Goal: Information Seeking & Learning: Learn about a topic

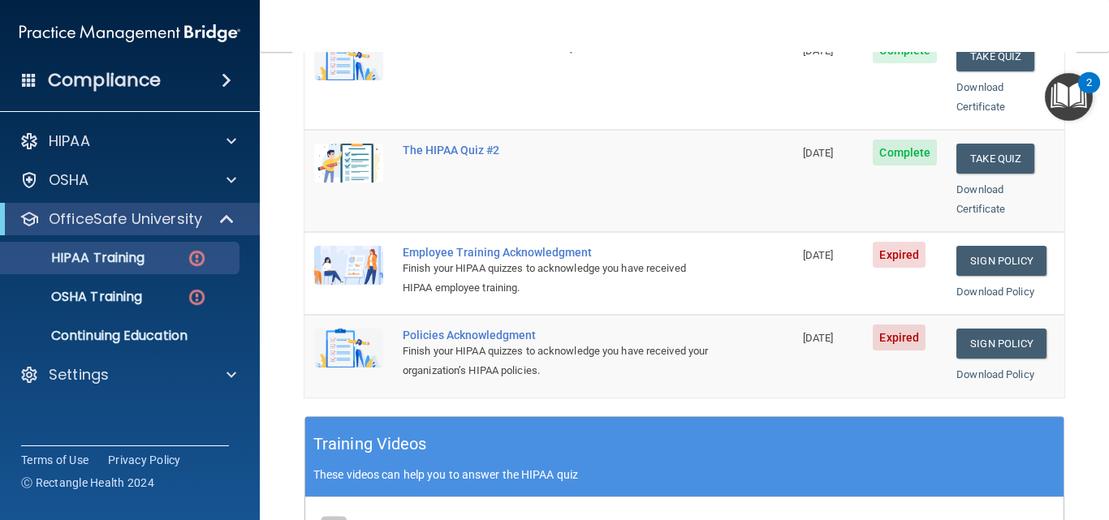
scroll to position [390, 0]
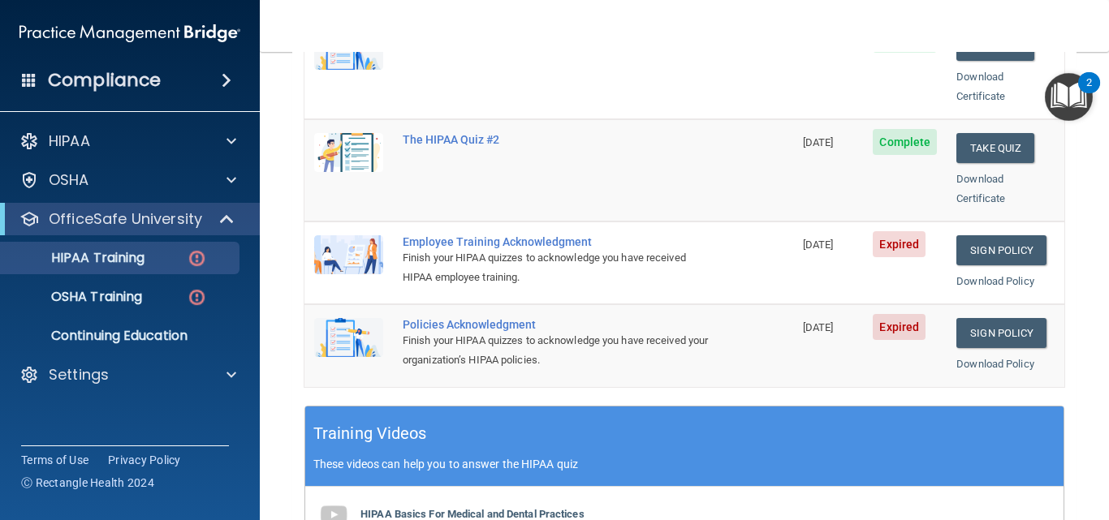
click at [340, 241] on img at bounding box center [348, 254] width 69 height 39
click at [365, 235] on img at bounding box center [348, 254] width 69 height 39
click at [123, 257] on p "HIPAA Training" at bounding box center [78, 258] width 134 height 16
click at [196, 257] on img at bounding box center [197, 258] width 20 height 20
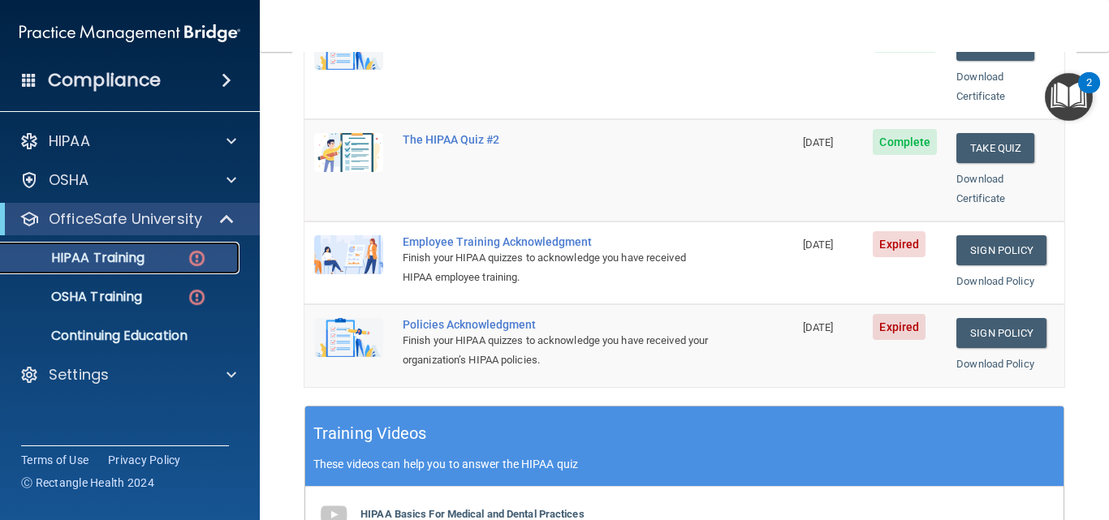
click at [195, 261] on img at bounding box center [197, 258] width 20 height 20
click at [354, 235] on img at bounding box center [348, 254] width 69 height 39
click at [475, 235] on div "Employee Training Acknowledgment" at bounding box center [557, 241] width 309 height 13
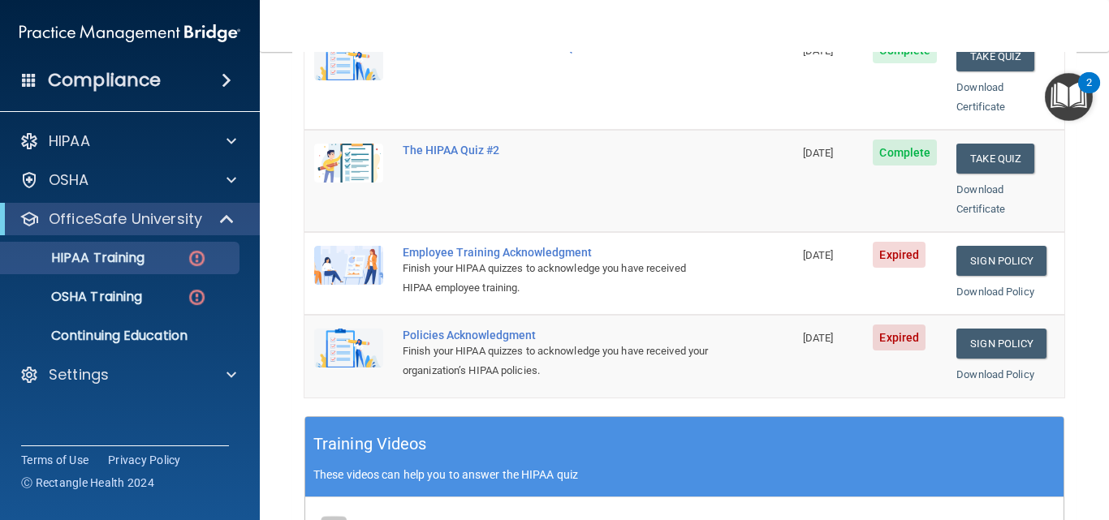
scroll to position [249, 0]
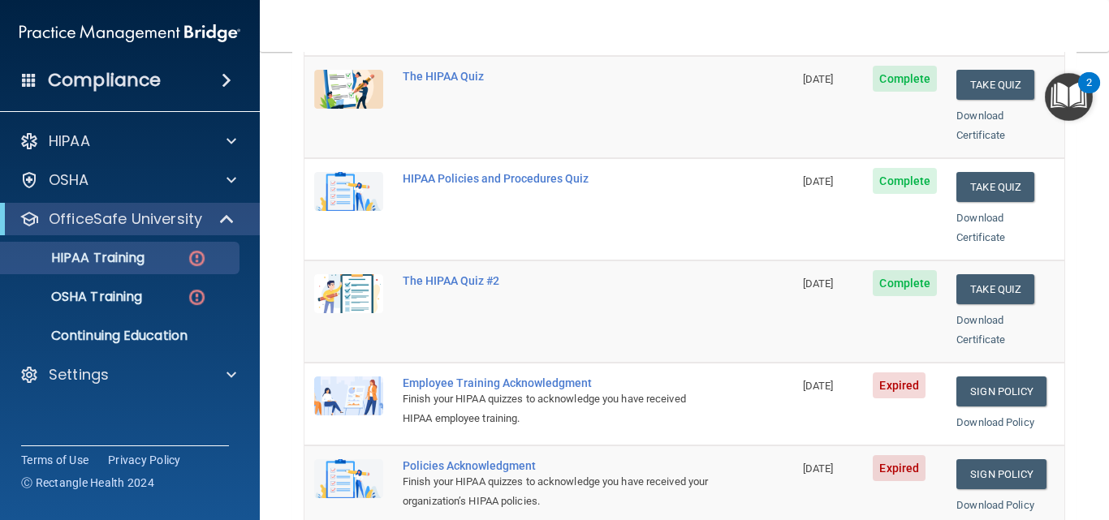
click at [344, 385] on img at bounding box center [348, 396] width 69 height 39
click at [368, 383] on img at bounding box center [348, 396] width 69 height 39
click at [473, 377] on div "Employee Training Acknowledgment" at bounding box center [557, 383] width 309 height 13
drag, startPoint x: 473, startPoint y: 361, endPoint x: 543, endPoint y: 377, distance: 71.7
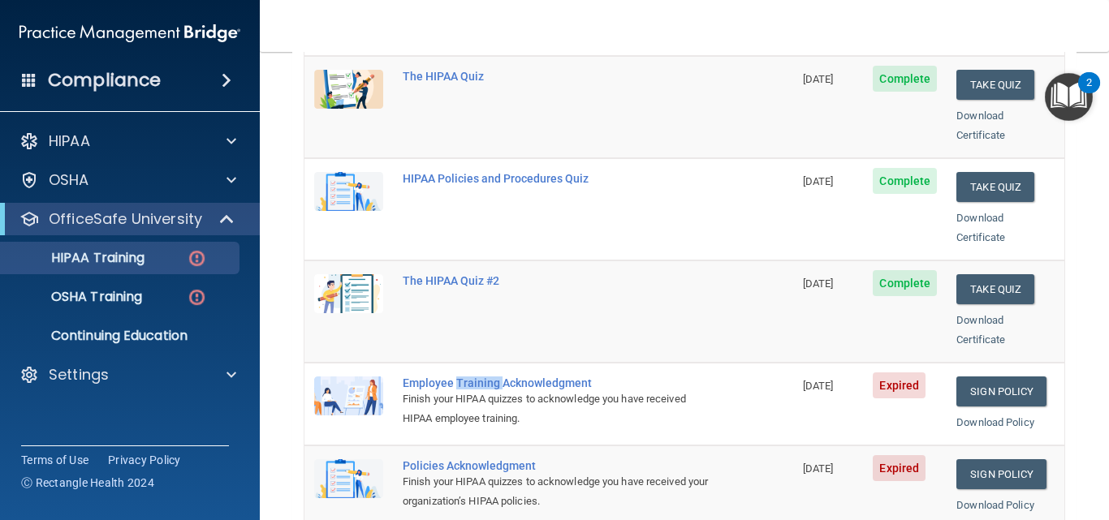
click at [474, 377] on div "Employee Training Acknowledgment" at bounding box center [557, 383] width 309 height 13
click at [889, 373] on span "Expired" at bounding box center [899, 386] width 53 height 26
click at [195, 257] on img at bounding box center [197, 258] width 20 height 20
click at [109, 254] on p "HIPAA Training" at bounding box center [78, 258] width 134 height 16
click at [118, 225] on p "OfficeSafe University" at bounding box center [125, 218] width 153 height 19
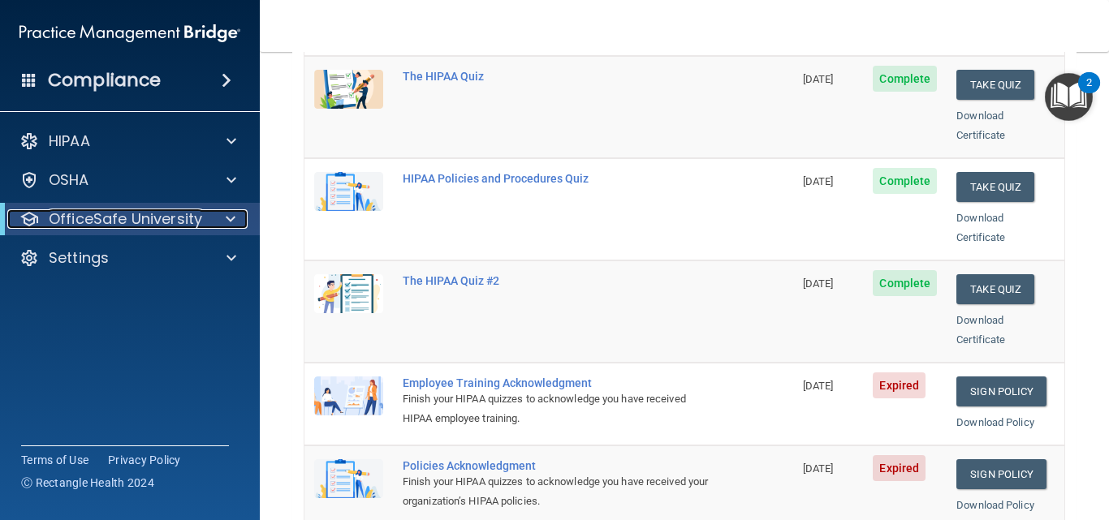
click at [121, 223] on p "OfficeSafe University" at bounding box center [125, 218] width 153 height 19
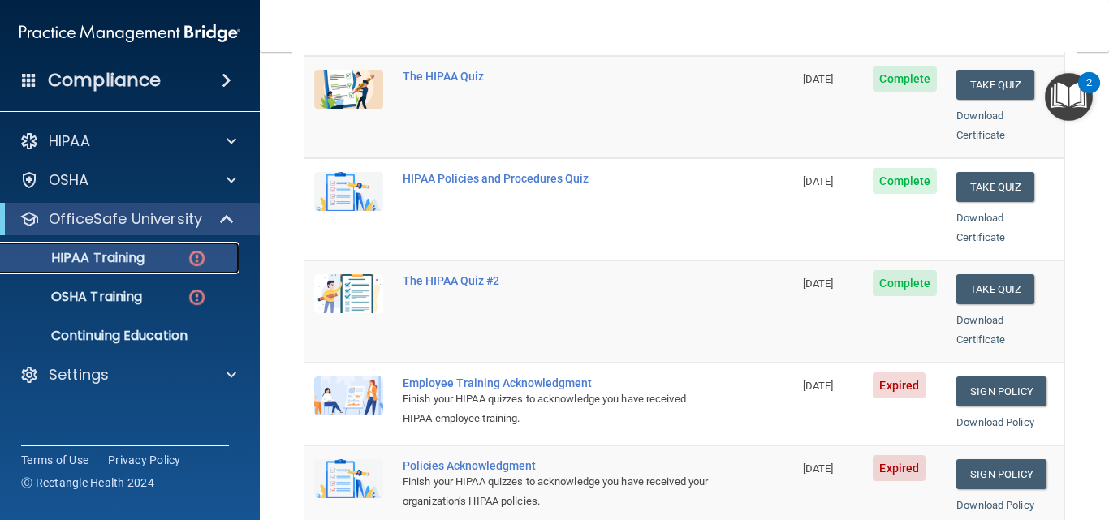
click at [123, 256] on p "HIPAA Training" at bounding box center [78, 258] width 134 height 16
click at [139, 257] on p "HIPAA Training" at bounding box center [78, 258] width 134 height 16
click at [197, 256] on img at bounding box center [197, 258] width 20 height 20
drag, startPoint x: 893, startPoint y: 364, endPoint x: 860, endPoint y: 371, distance: 33.3
click at [894, 373] on span "Expired" at bounding box center [899, 386] width 53 height 26
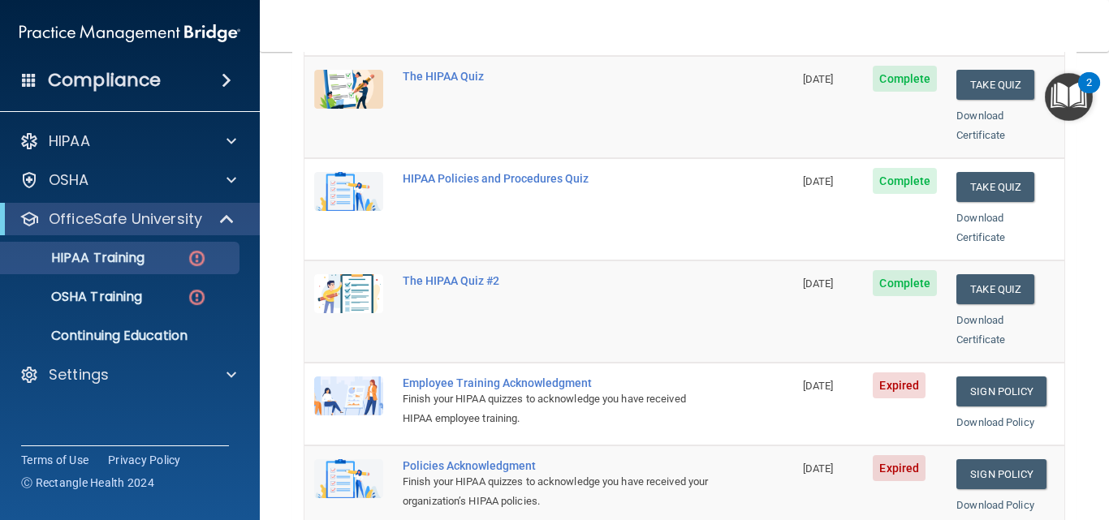
click at [418, 377] on div "Employee Training Acknowledgment" at bounding box center [557, 383] width 309 height 13
click at [336, 377] on img at bounding box center [348, 396] width 69 height 39
drag, startPoint x: 359, startPoint y: 373, endPoint x: 347, endPoint y: 436, distance: 63.7
click at [359, 377] on img at bounding box center [348, 396] width 69 height 39
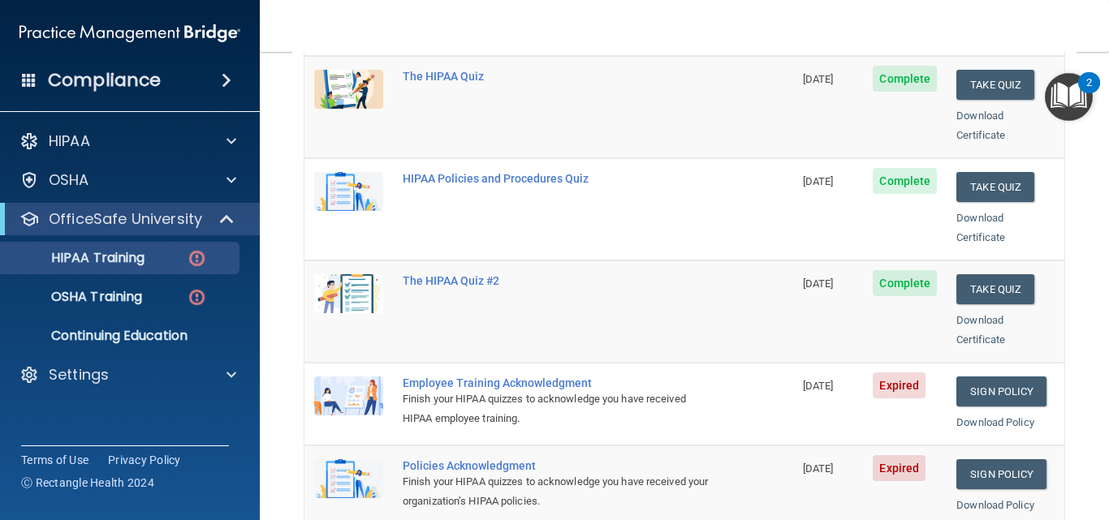
click at [347, 459] on img at bounding box center [348, 478] width 69 height 39
click at [985, 377] on link "Sign Policy" at bounding box center [1001, 392] width 90 height 30
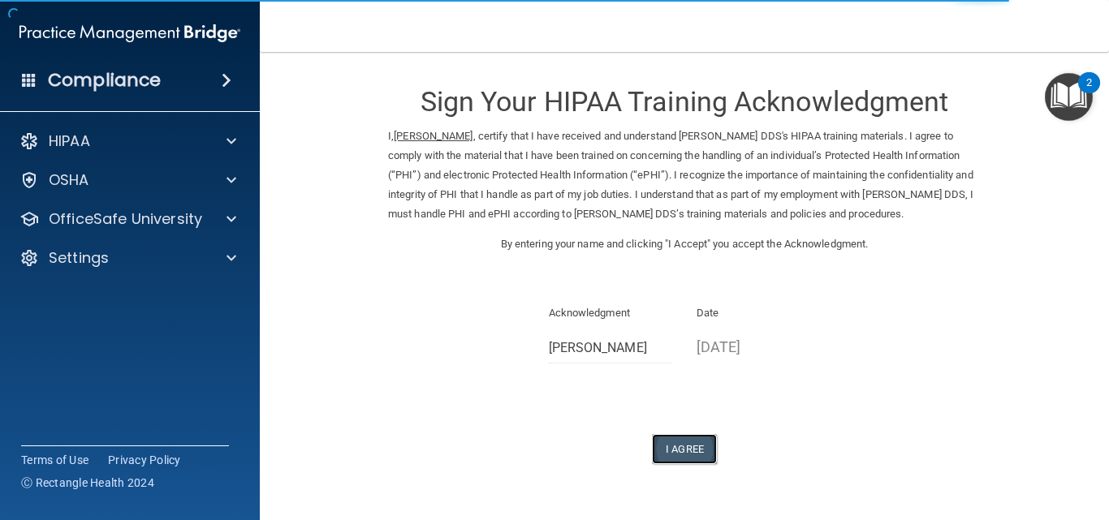
click at [681, 445] on button "I Agree" at bounding box center [684, 449] width 65 height 30
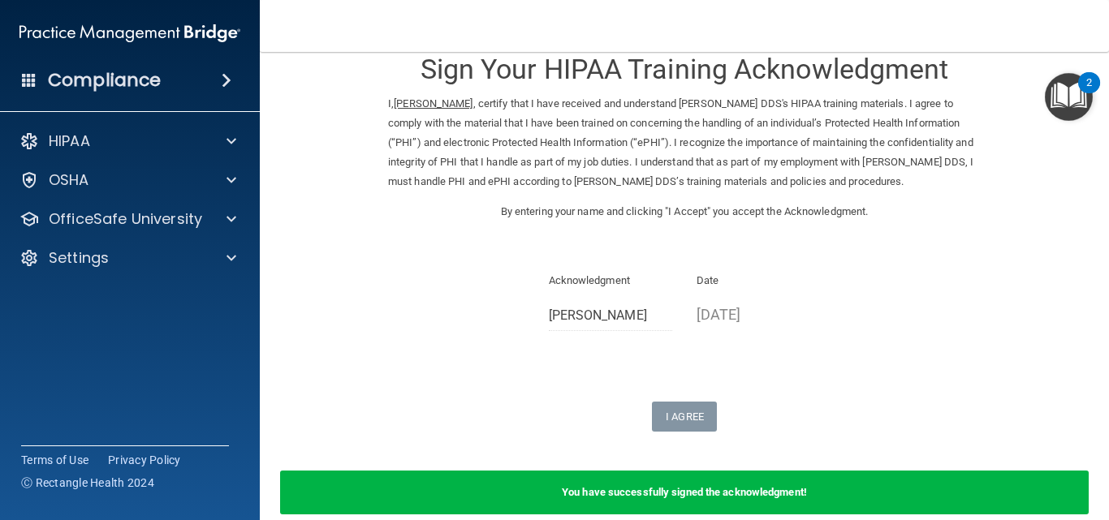
scroll to position [111, 0]
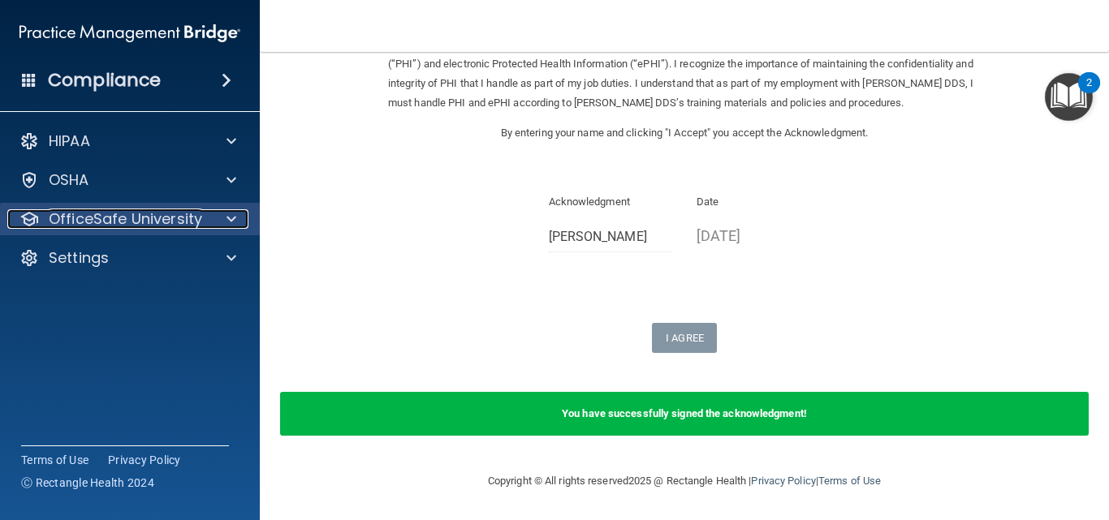
click at [101, 215] on p "OfficeSafe University" at bounding box center [125, 218] width 153 height 19
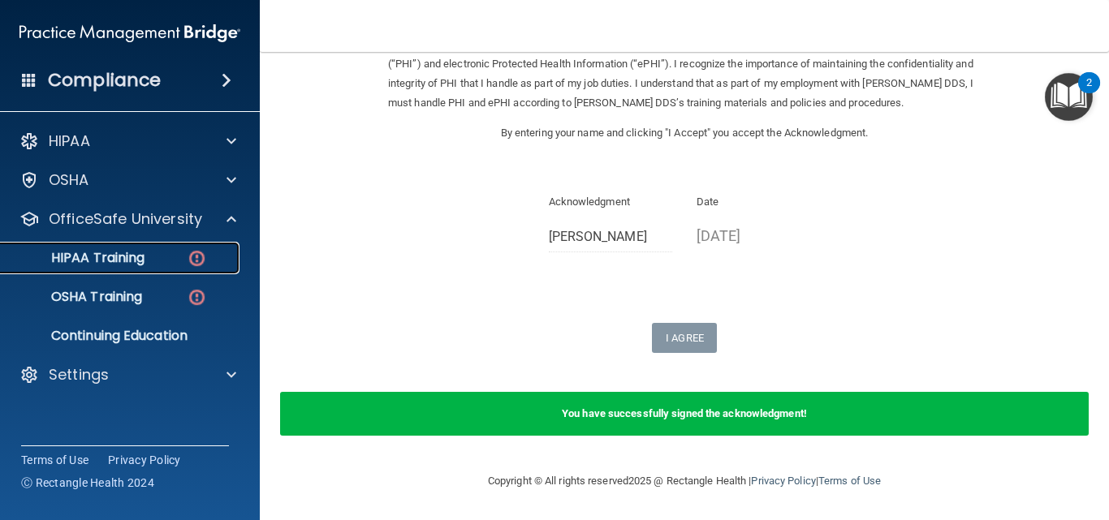
click at [129, 260] on p "HIPAA Training" at bounding box center [78, 258] width 134 height 16
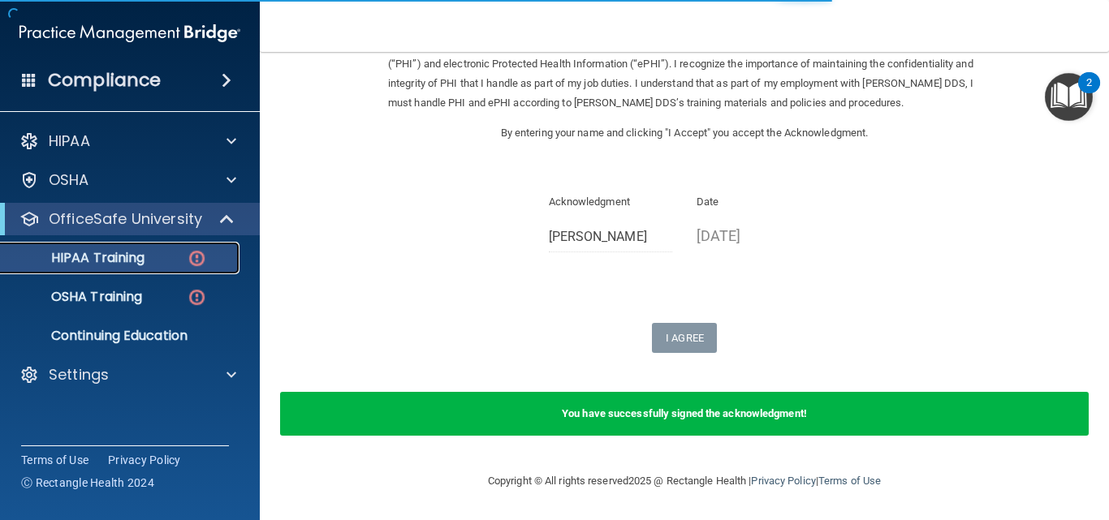
scroll to position [761, 0]
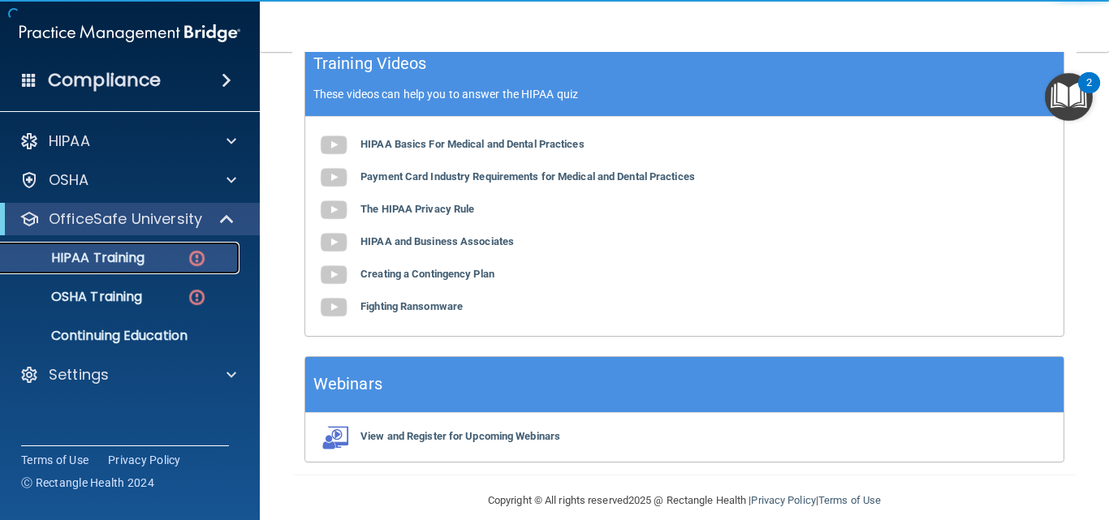
click at [196, 259] on img at bounding box center [197, 258] width 20 height 20
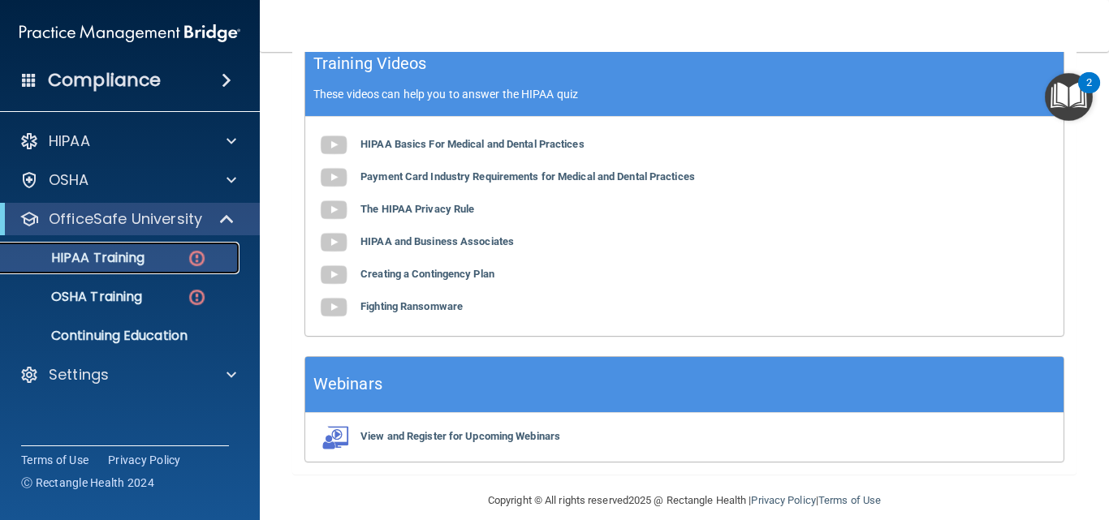
click at [115, 253] on p "HIPAA Training" at bounding box center [78, 258] width 134 height 16
click at [95, 257] on p "HIPAA Training" at bounding box center [78, 258] width 134 height 16
click at [65, 257] on p "HIPAA Training" at bounding box center [78, 258] width 134 height 16
click at [73, 260] on p "HIPAA Training" at bounding box center [78, 258] width 134 height 16
click at [91, 223] on p "OfficeSafe University" at bounding box center [125, 218] width 153 height 19
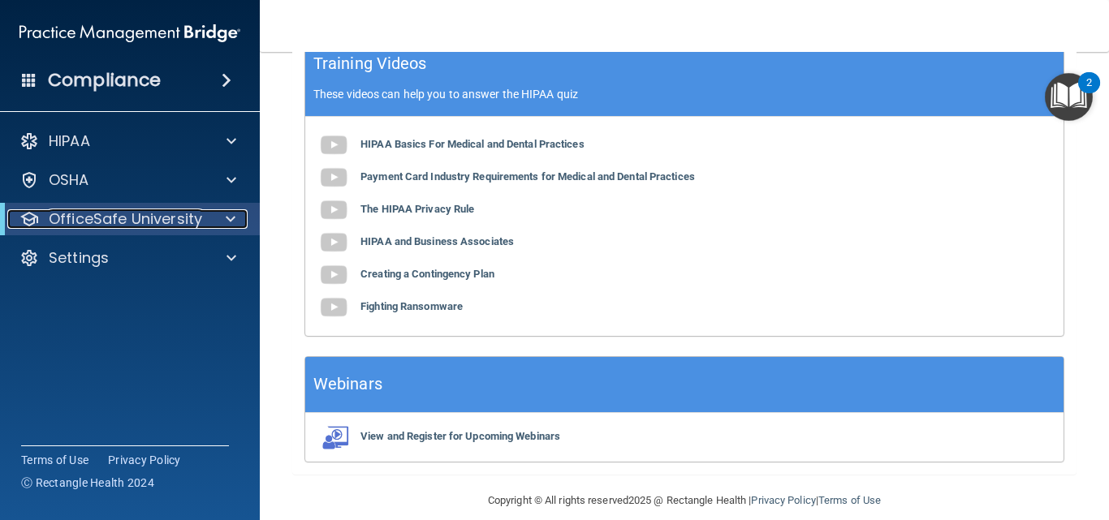
click at [107, 222] on p "OfficeSafe University" at bounding box center [125, 218] width 153 height 19
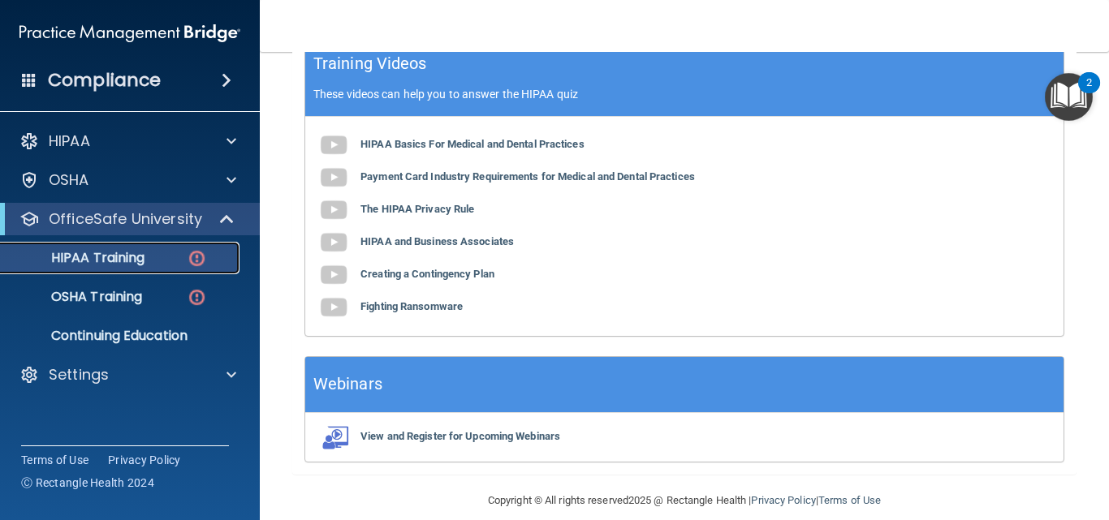
click at [194, 255] on img at bounding box center [197, 258] width 20 height 20
click at [136, 255] on p "HIPAA Training" at bounding box center [78, 258] width 134 height 16
click at [123, 253] on p "HIPAA Training" at bounding box center [78, 258] width 134 height 16
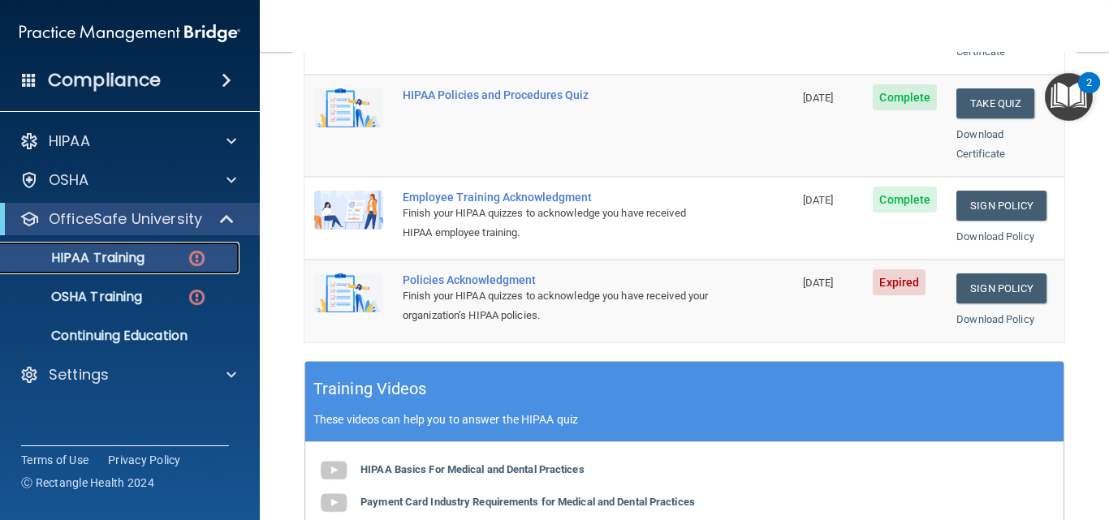
scroll to position [282, 0]
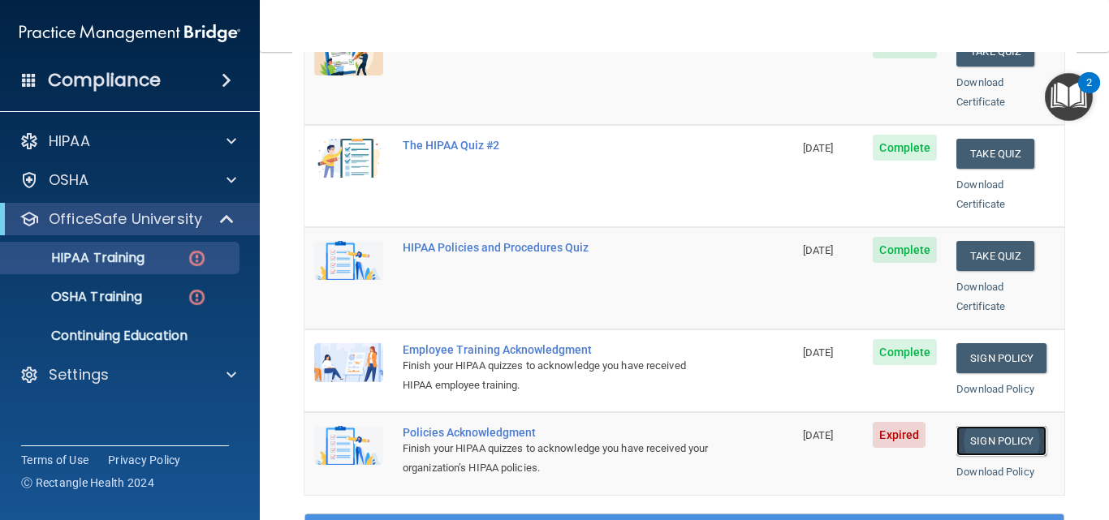
click at [981, 426] on link "Sign Policy" at bounding box center [1001, 441] width 90 height 30
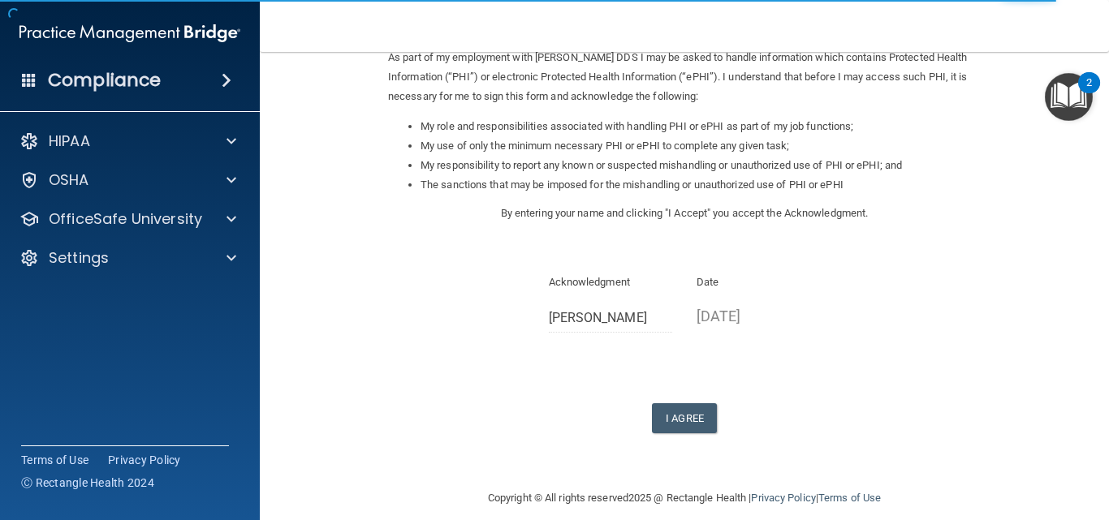
scroll to position [223, 0]
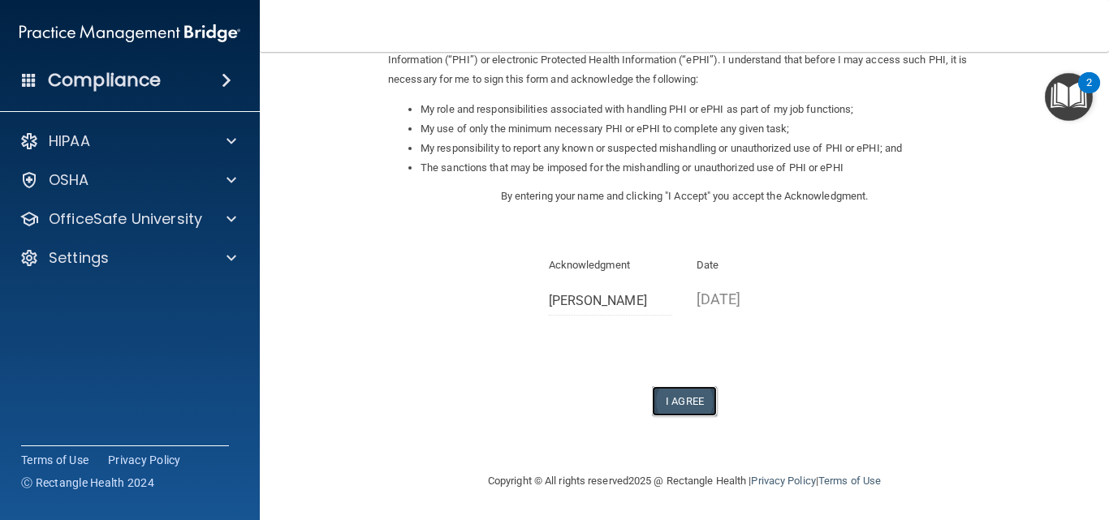
click at [679, 403] on button "I Agree" at bounding box center [684, 401] width 65 height 30
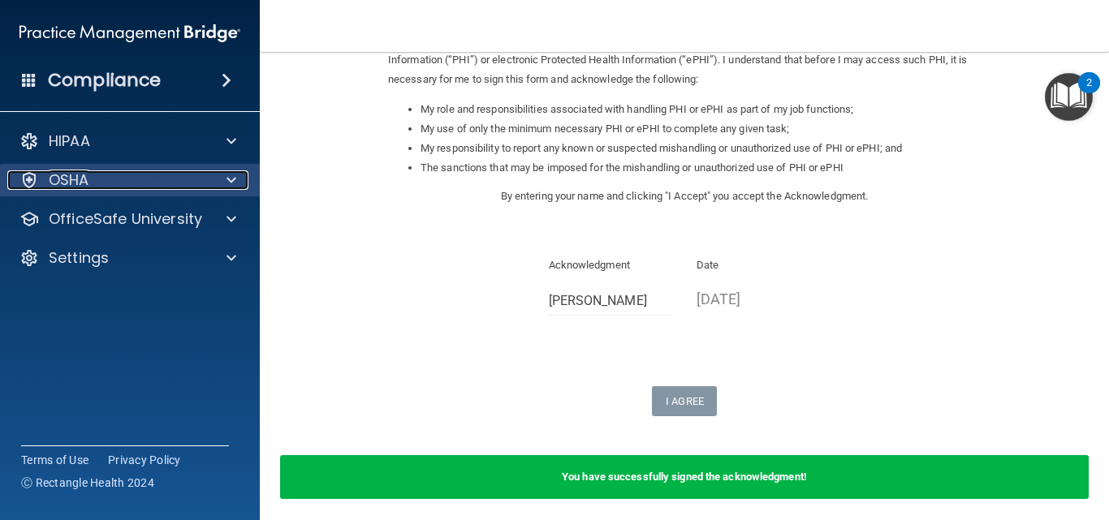
click at [80, 184] on p "OSHA" at bounding box center [69, 179] width 41 height 19
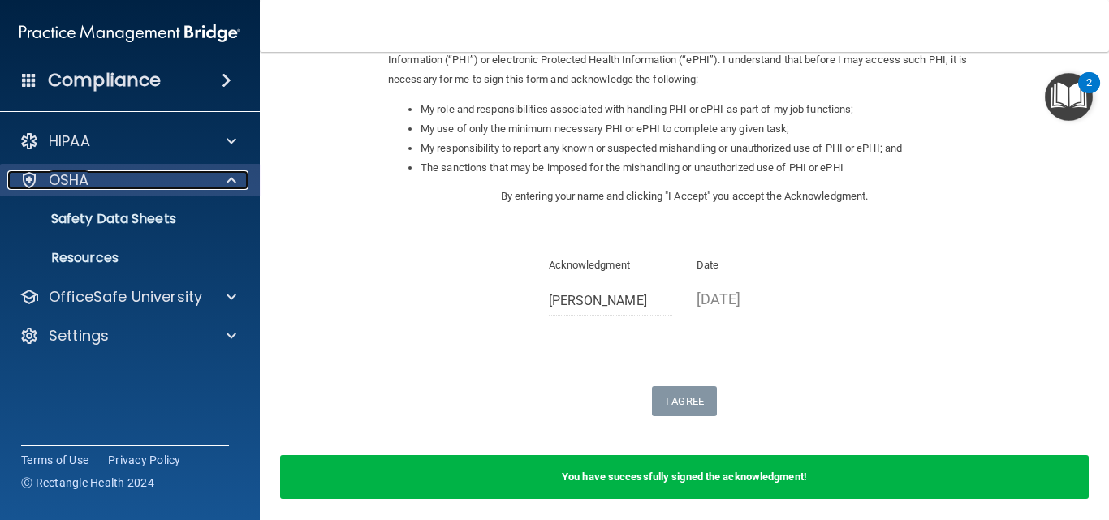
click at [81, 178] on p "OSHA" at bounding box center [69, 179] width 41 height 19
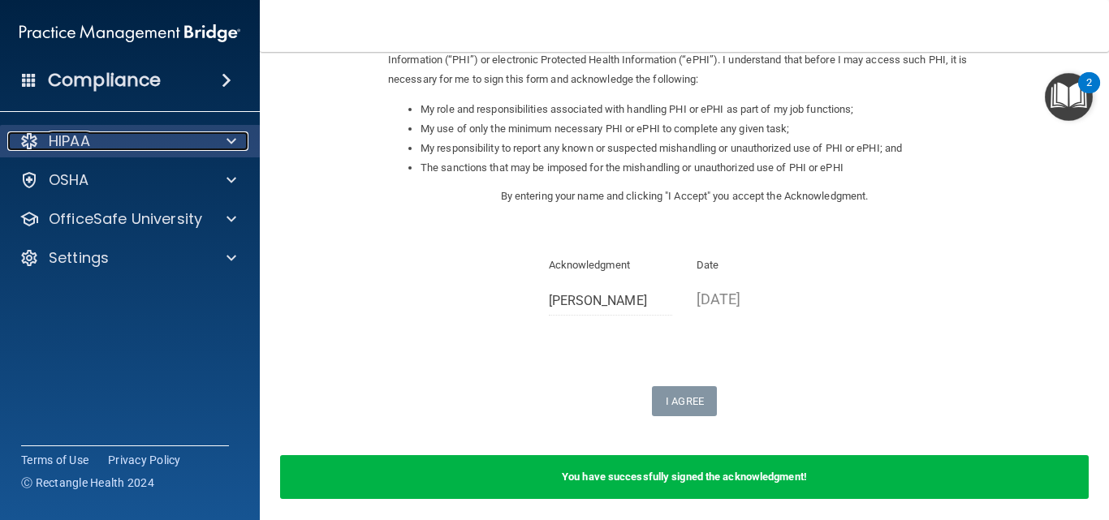
click at [75, 141] on p "HIPAA" at bounding box center [69, 141] width 41 height 19
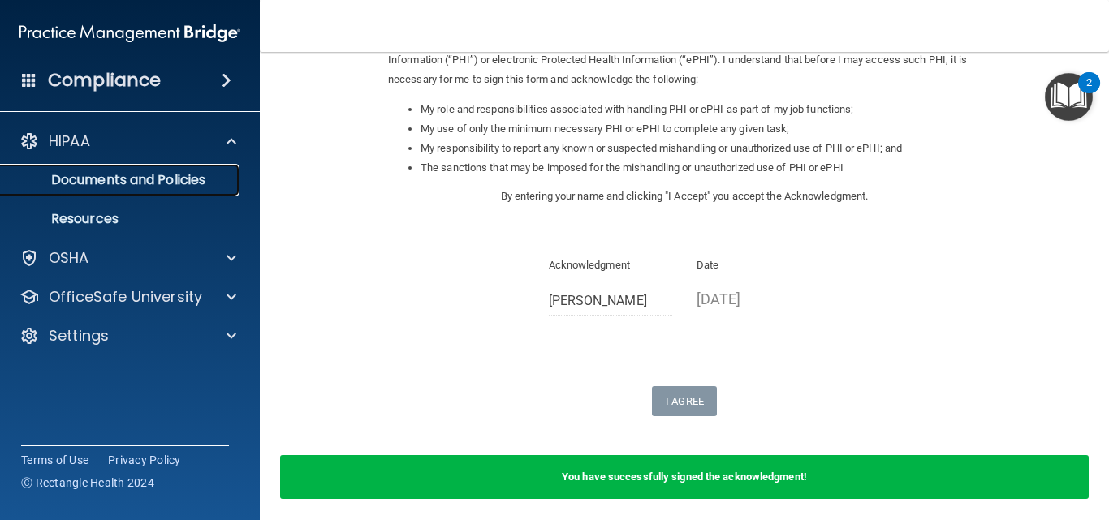
click at [108, 175] on p "Documents and Policies" at bounding box center [122, 180] width 222 height 16
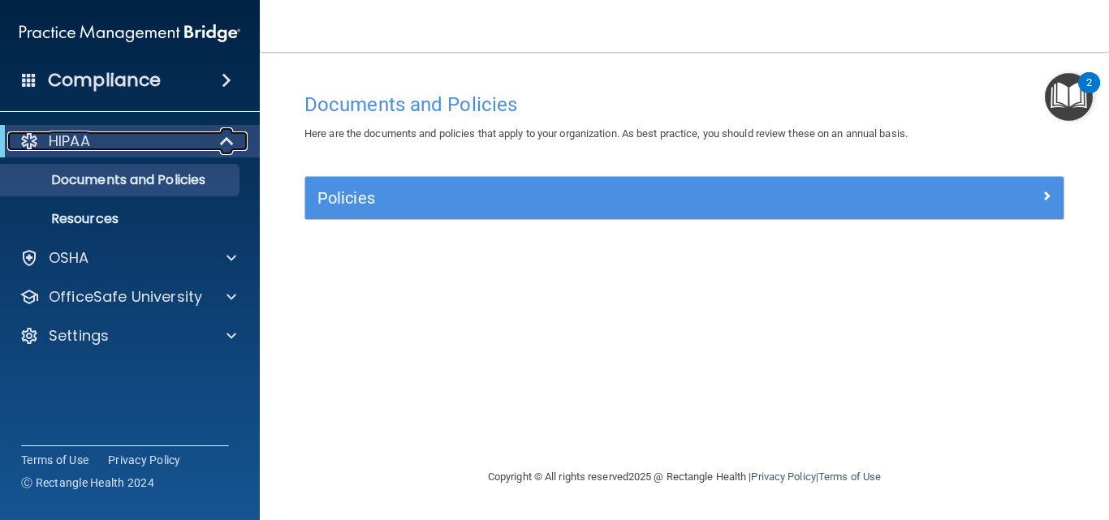
click at [76, 144] on p "HIPAA" at bounding box center [69, 141] width 41 height 19
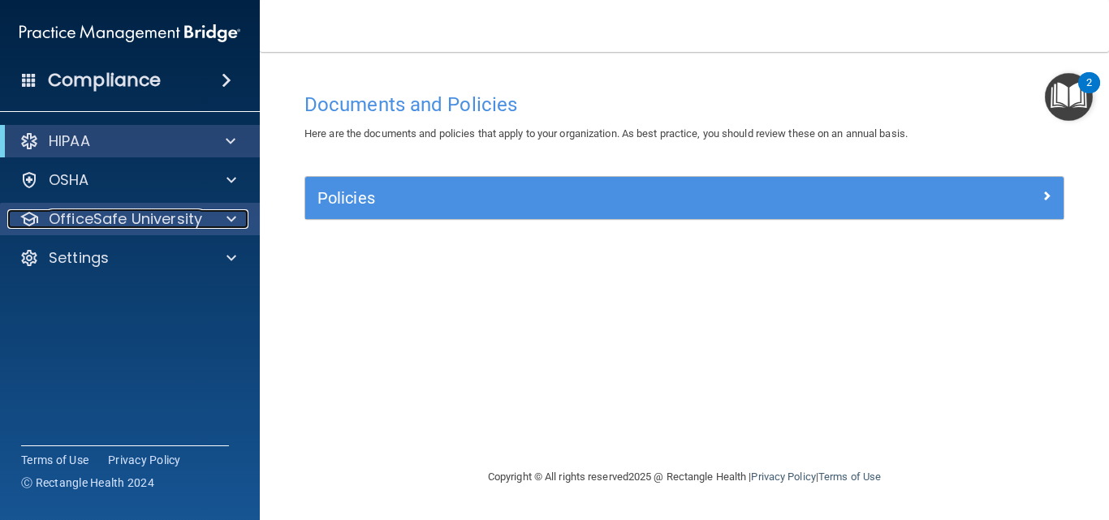
click at [101, 216] on p "OfficeSafe University" at bounding box center [125, 218] width 153 height 19
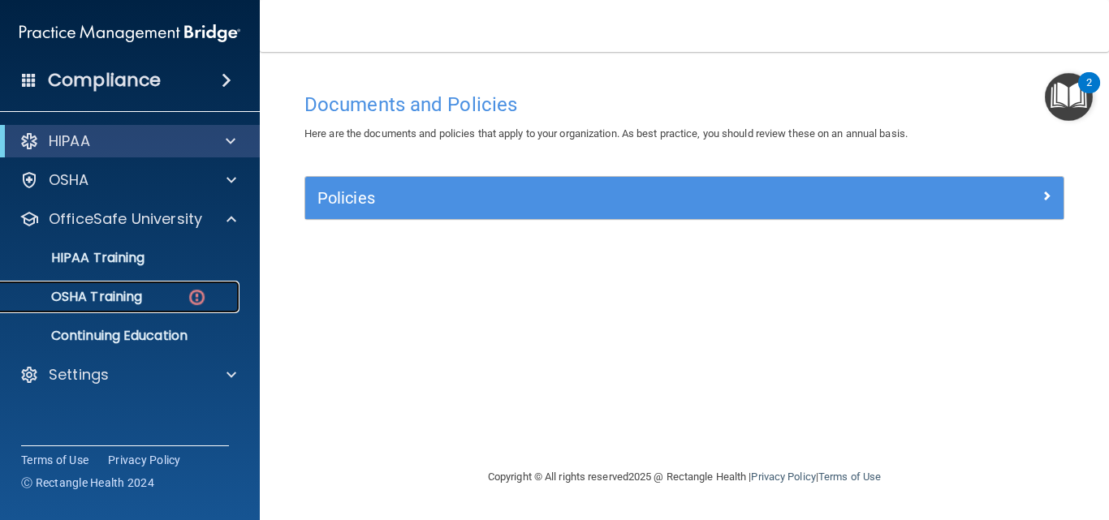
click at [101, 291] on p "OSHA Training" at bounding box center [77, 297] width 132 height 16
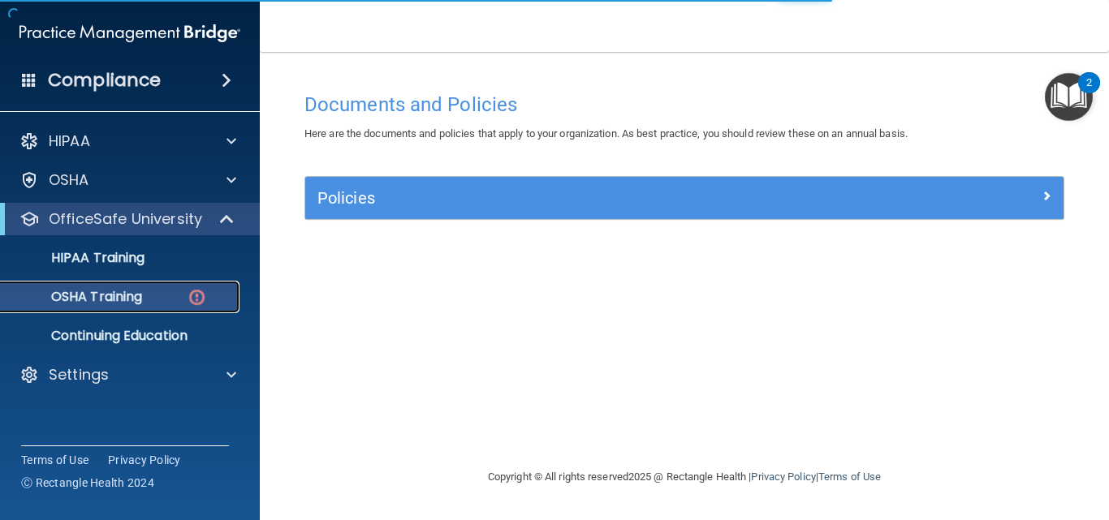
click at [197, 296] on img at bounding box center [197, 297] width 20 height 20
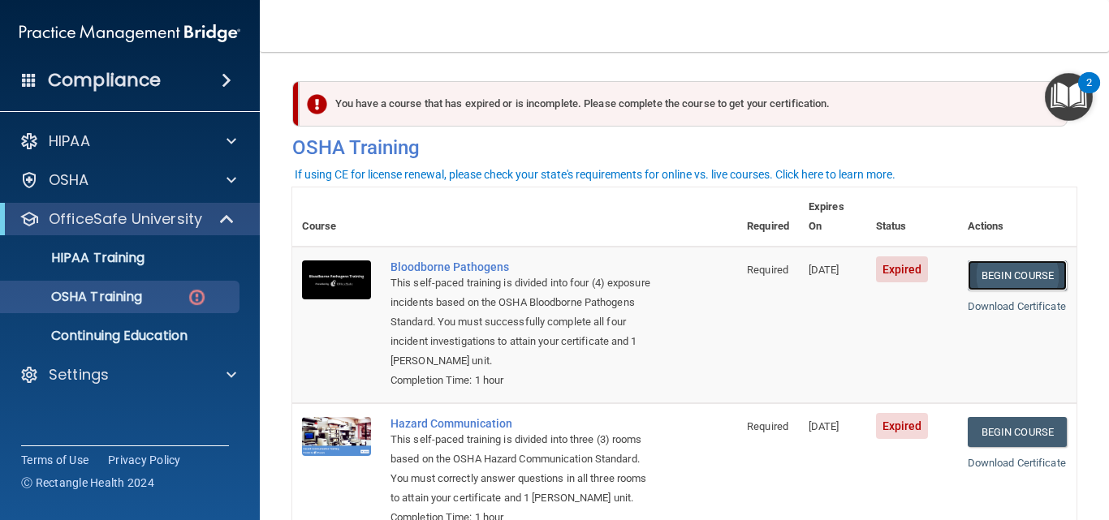
click at [1033, 261] on link "Begin Course" at bounding box center [1017, 276] width 99 height 30
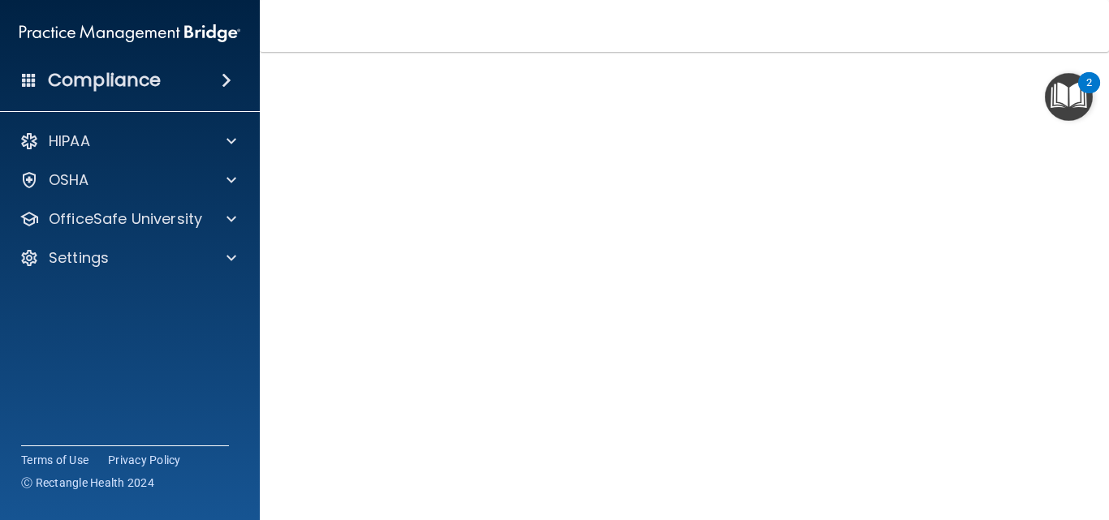
scroll to position [54, 0]
drag, startPoint x: 689, startPoint y: 69, endPoint x: 702, endPoint y: 12, distance: 58.3
click at [701, 12] on div "Toggle navigation Francine Kubis jfkubis@netzero.com Manage My Enterprise D Gol…" at bounding box center [684, 260] width 849 height 520
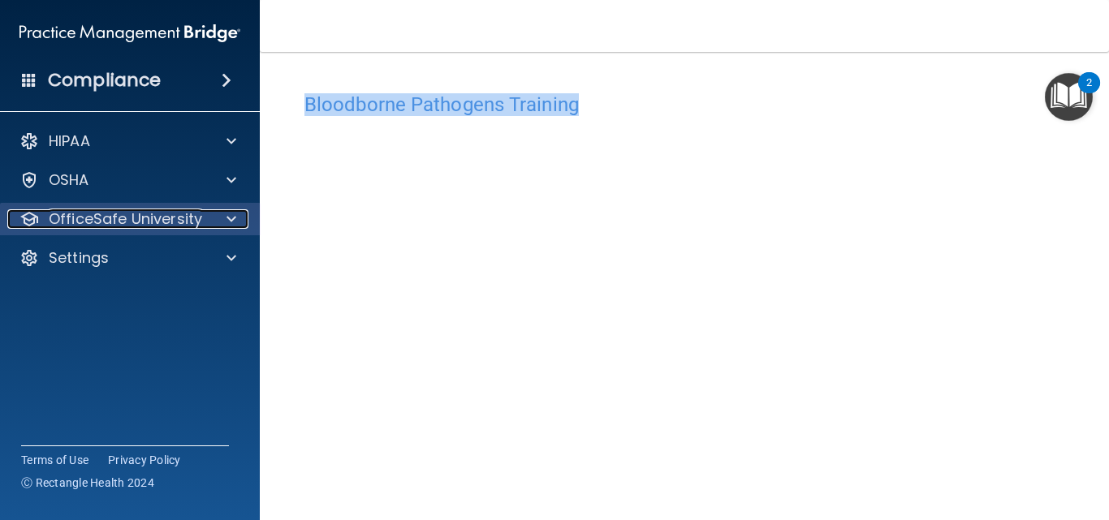
click at [101, 218] on p "OfficeSafe University" at bounding box center [125, 218] width 153 height 19
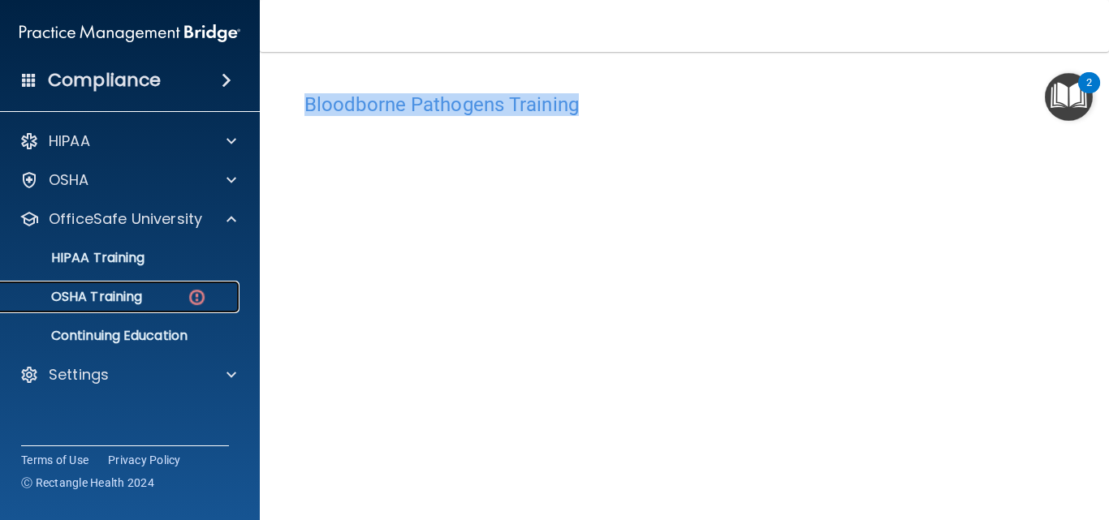
click at [126, 292] on p "OSHA Training" at bounding box center [77, 297] width 132 height 16
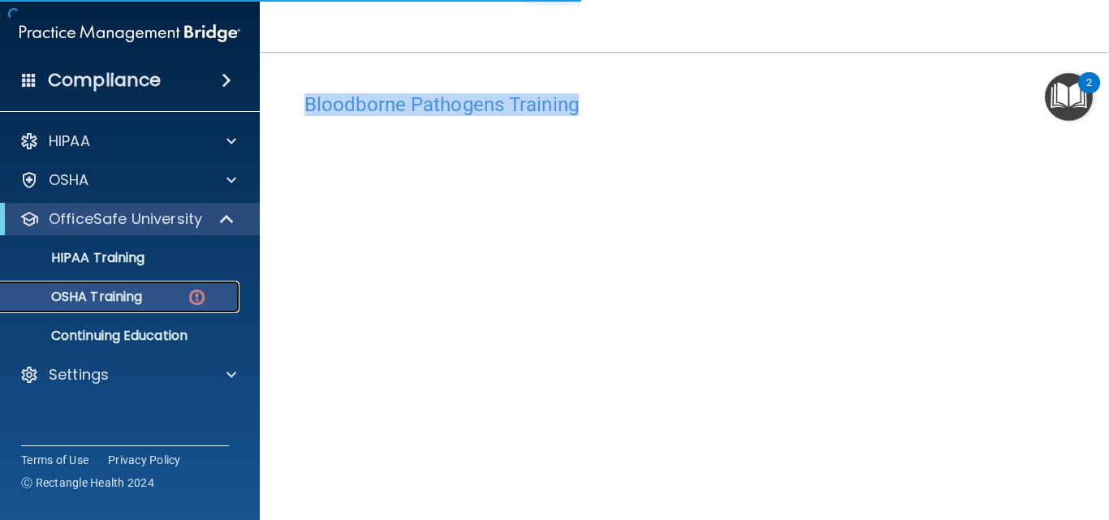
click at [200, 295] on img at bounding box center [197, 297] width 20 height 20
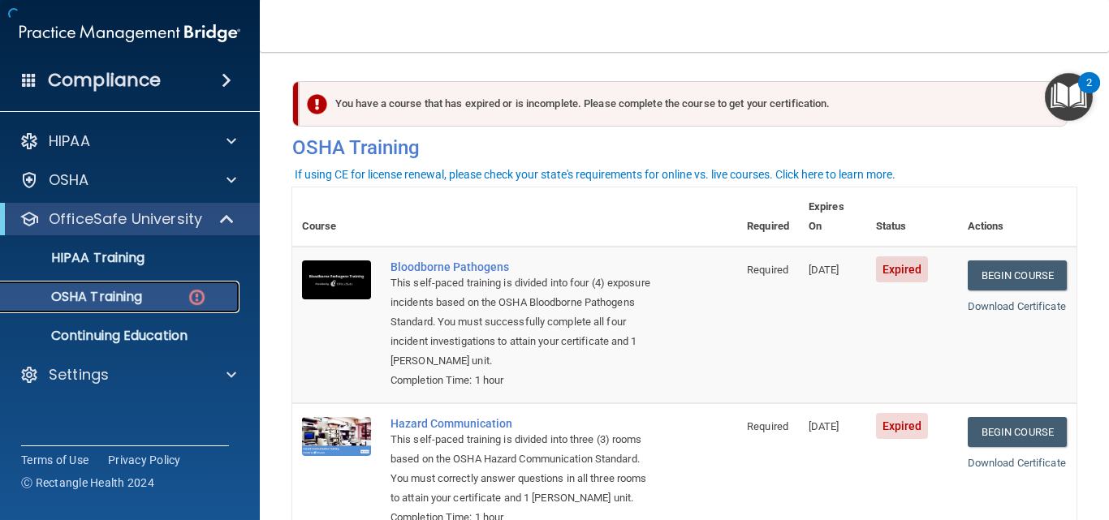
click at [146, 295] on div "OSHA Training" at bounding box center [122, 297] width 222 height 16
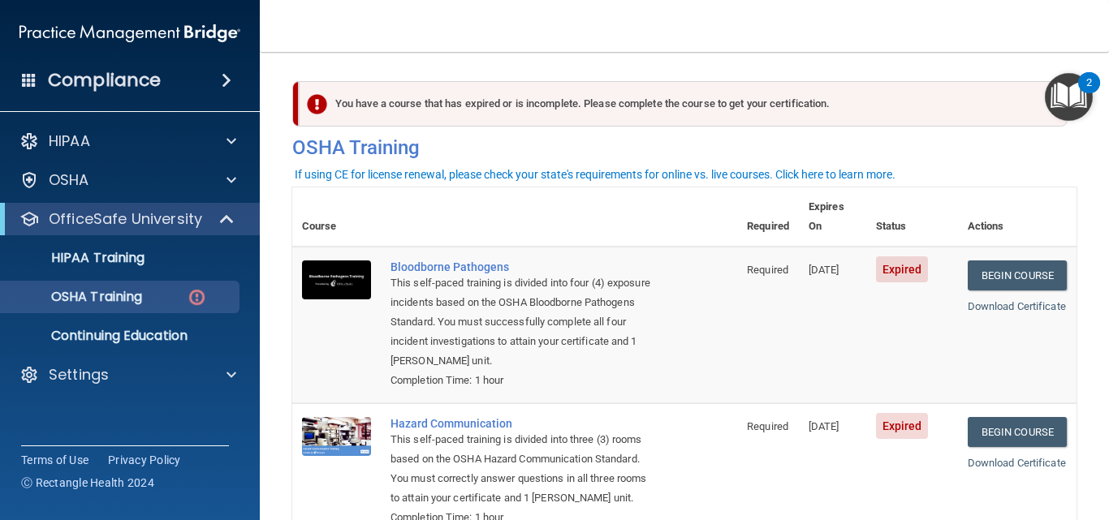
click at [877, 257] on span "Expired" at bounding box center [902, 270] width 53 height 26
click at [762, 264] on span "Required" at bounding box center [767, 270] width 41 height 12
click at [480, 261] on div "Bloodborne Pathogens" at bounding box center [522, 267] width 265 height 13
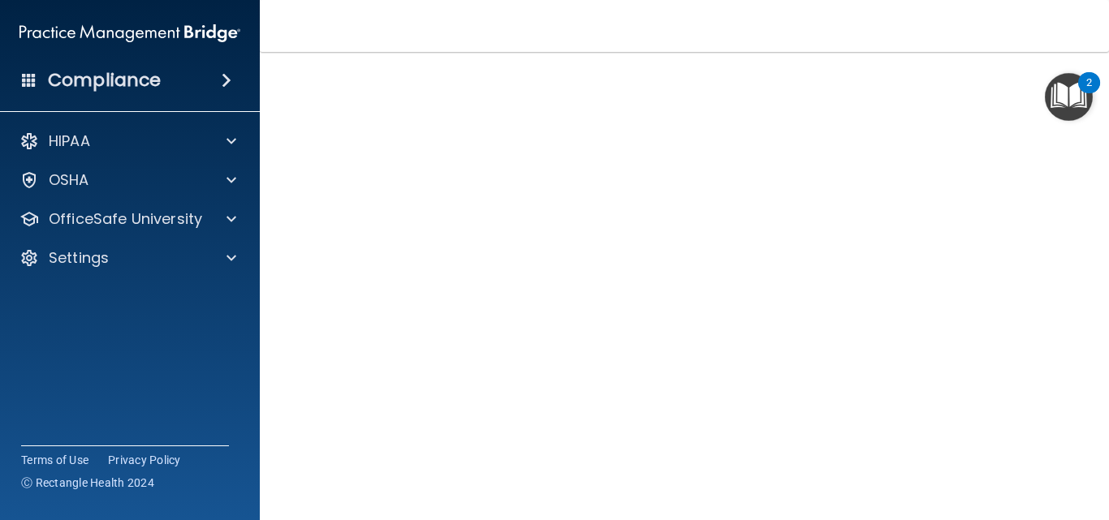
scroll to position [54, 0]
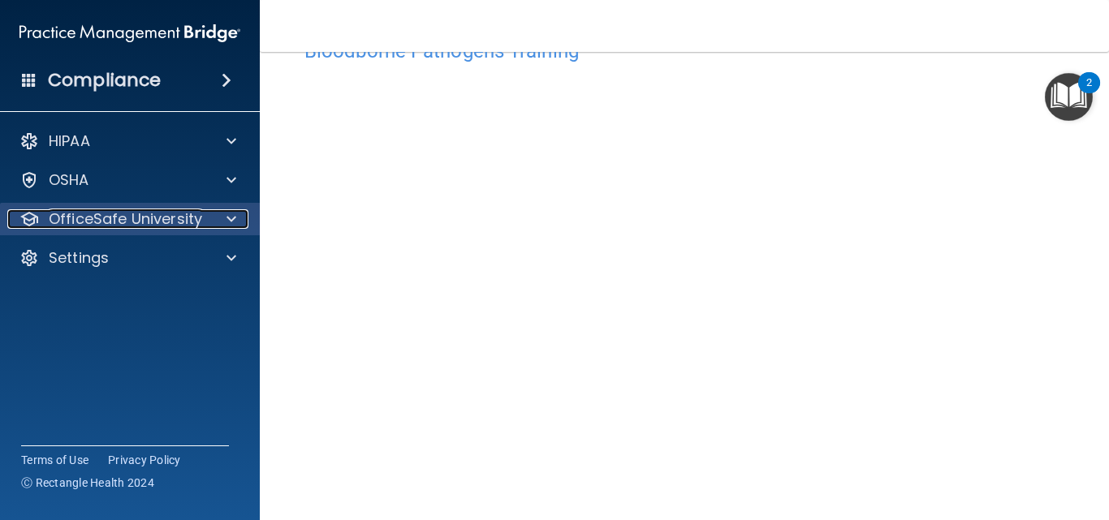
click at [143, 219] on p "OfficeSafe University" at bounding box center [125, 218] width 153 height 19
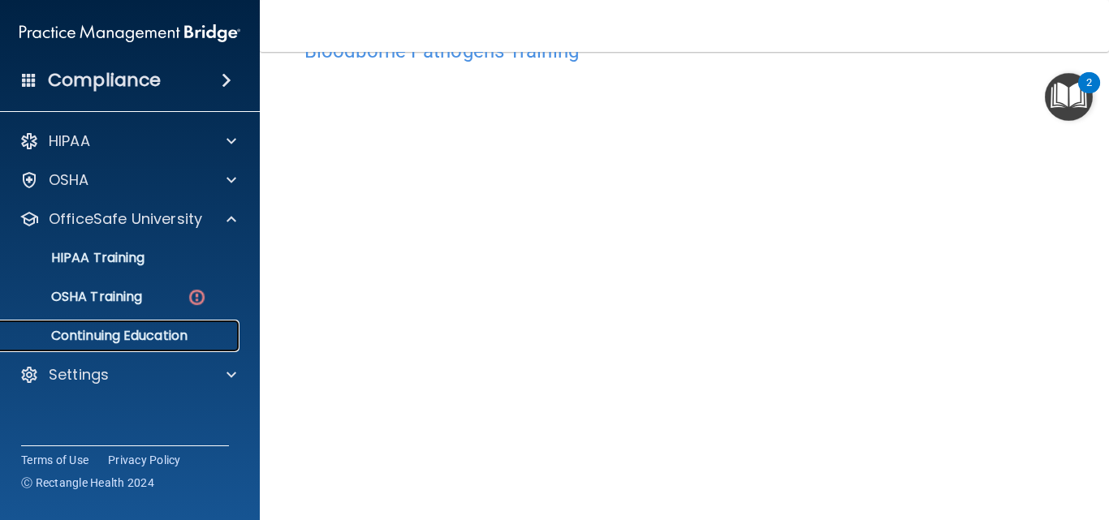
click at [130, 329] on p "Continuing Education" at bounding box center [122, 336] width 222 height 16
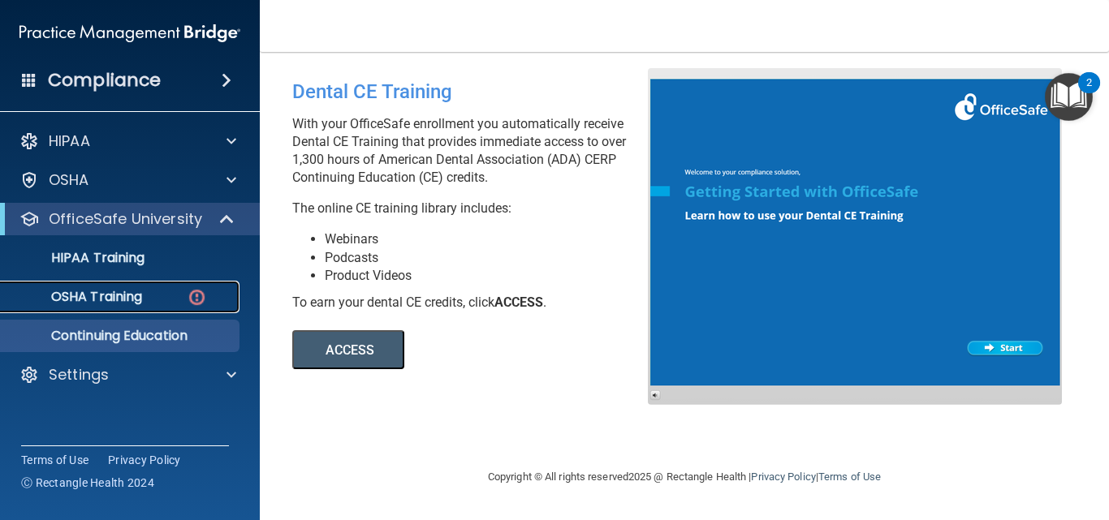
click at [121, 295] on p "OSHA Training" at bounding box center [77, 297] width 132 height 16
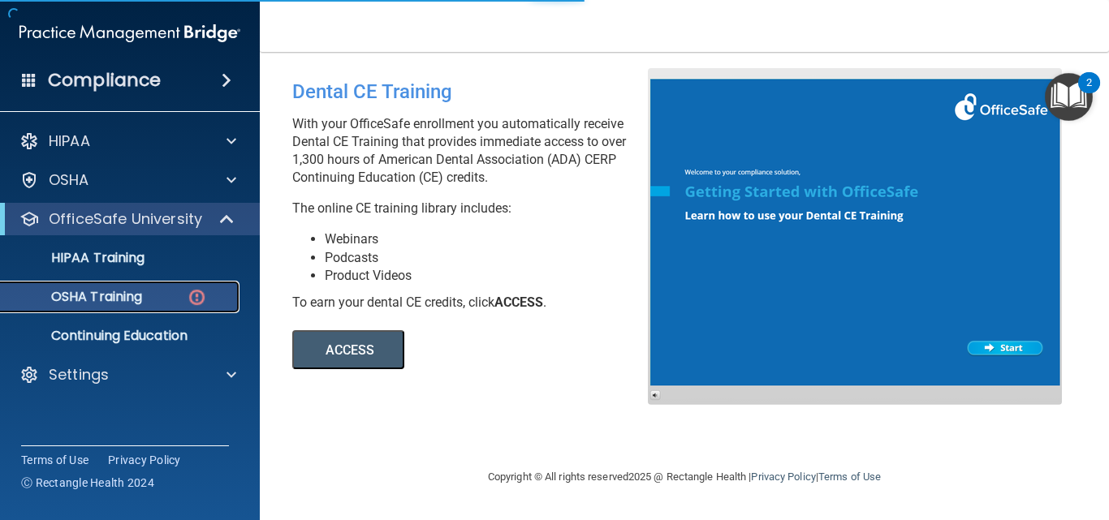
click at [196, 297] on img at bounding box center [197, 297] width 20 height 20
click at [132, 295] on p "OSHA Training" at bounding box center [77, 297] width 132 height 16
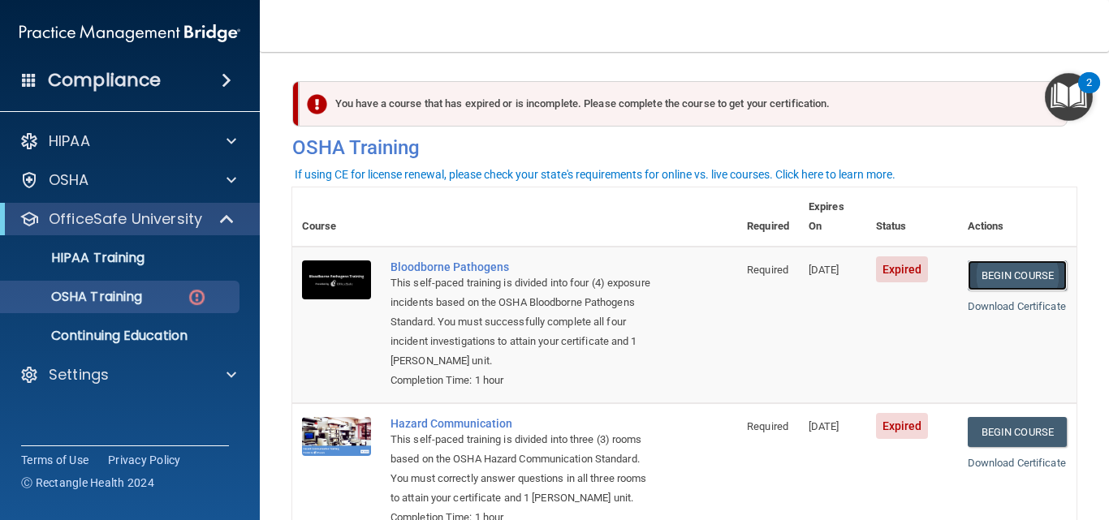
click at [1033, 261] on link "Begin Course" at bounding box center [1017, 276] width 99 height 30
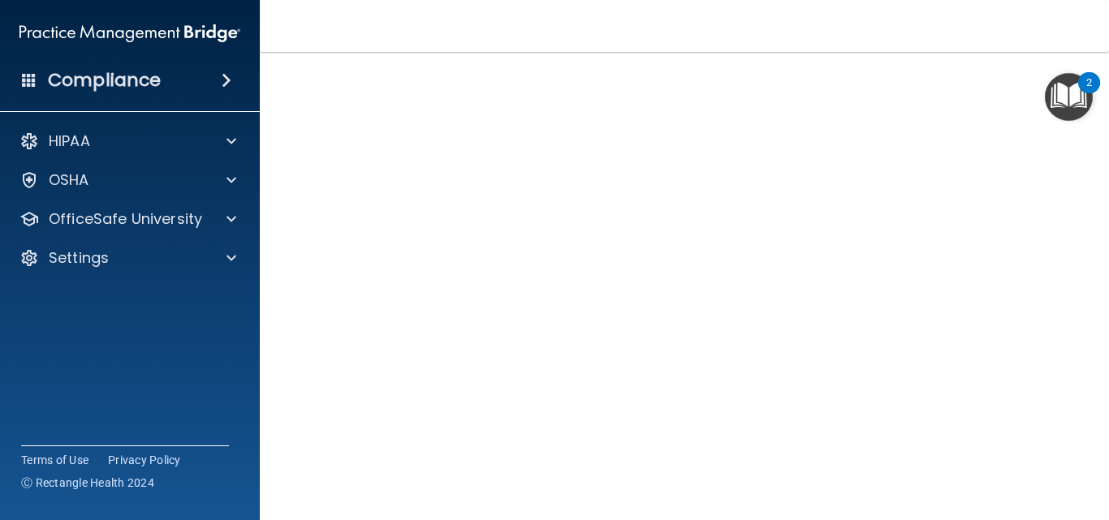
scroll to position [175, 0]
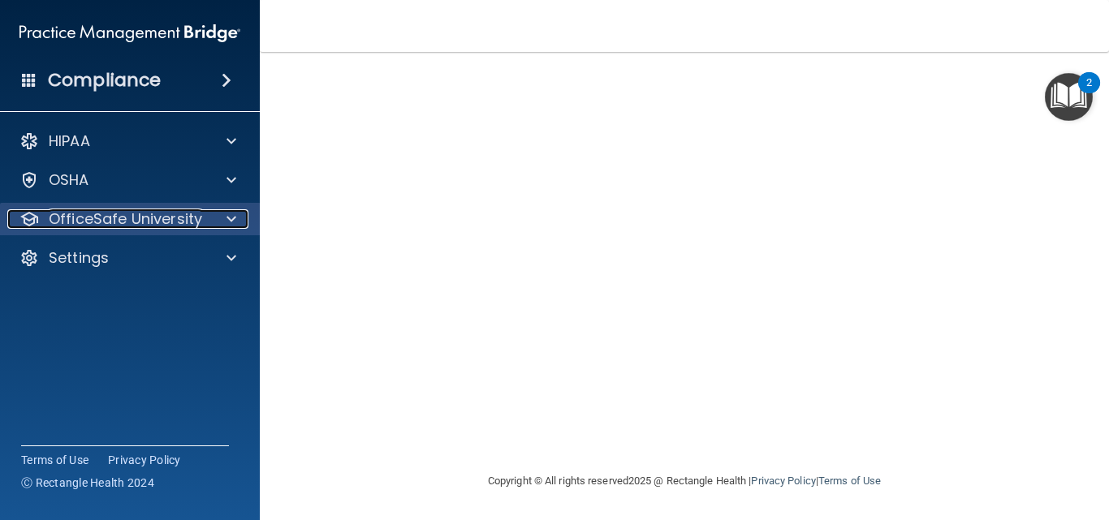
click at [103, 218] on p "OfficeSafe University" at bounding box center [125, 218] width 153 height 19
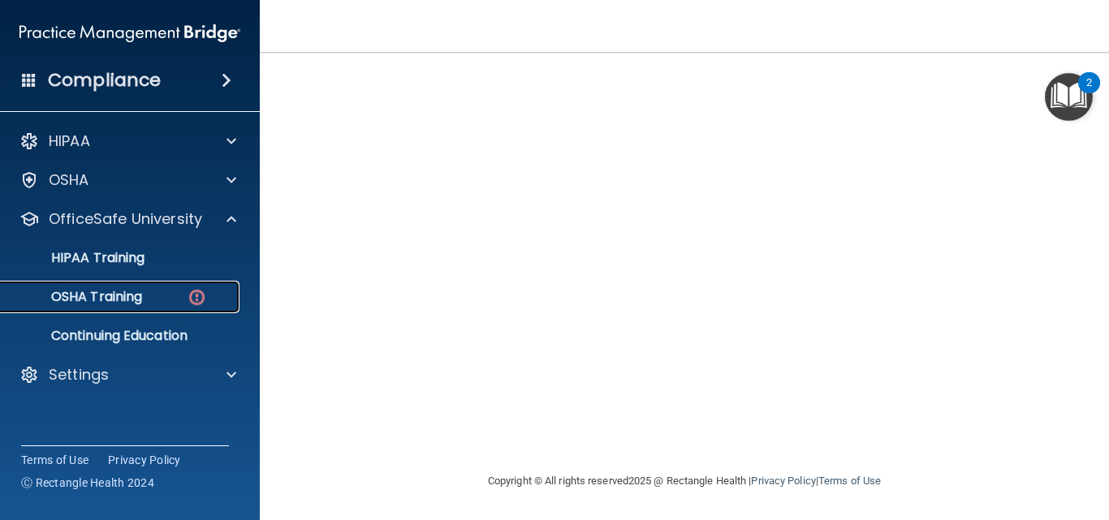
click at [153, 293] on div "OSHA Training" at bounding box center [122, 297] width 222 height 16
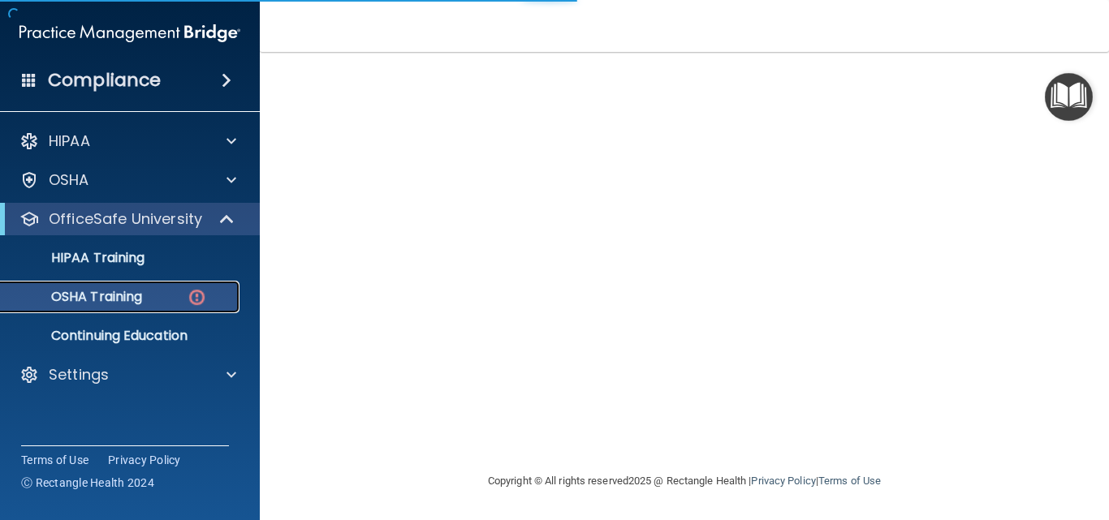
click at [197, 299] on img at bounding box center [197, 297] width 20 height 20
click at [132, 289] on p "OSHA Training" at bounding box center [77, 297] width 132 height 16
click at [125, 293] on p "OSHA Training" at bounding box center [77, 297] width 132 height 16
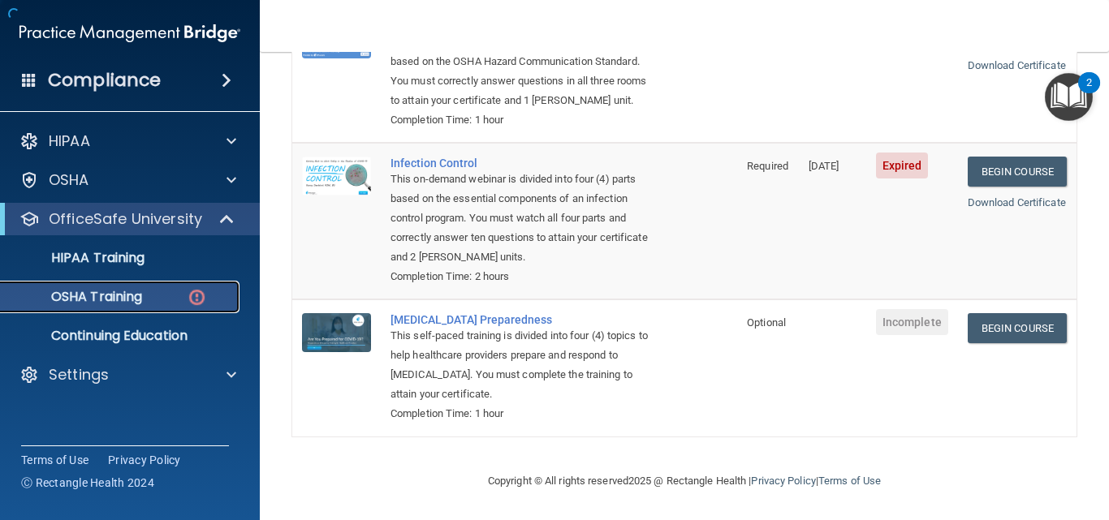
click at [125, 293] on p "OSHA Training" at bounding box center [77, 297] width 132 height 16
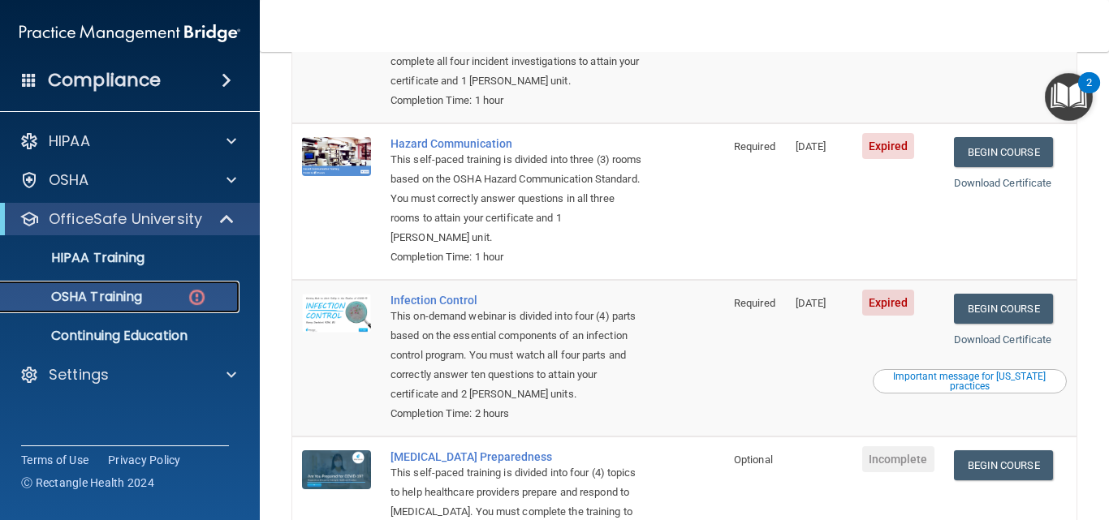
scroll to position [345, 0]
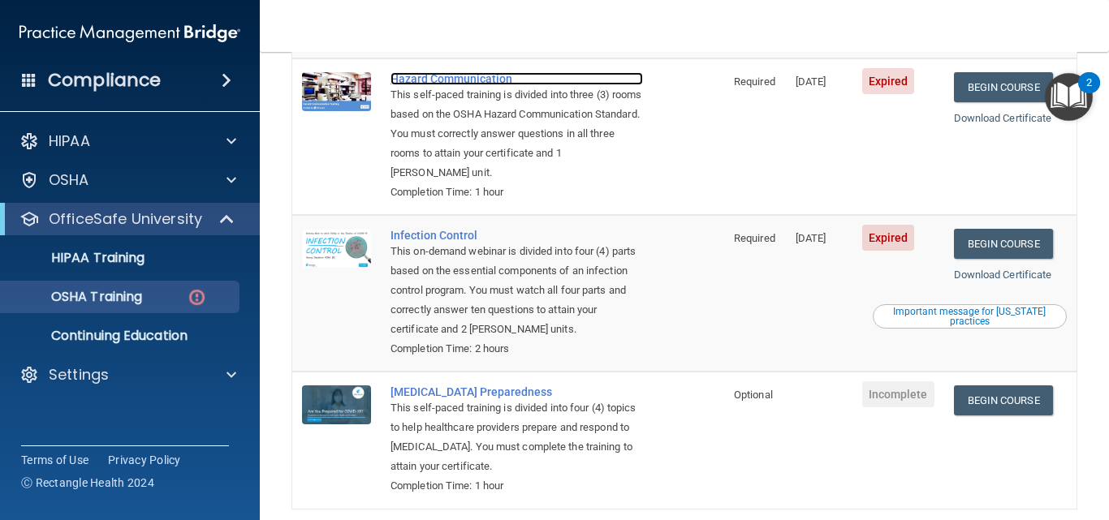
click at [445, 83] on div "Hazard Communication" at bounding box center [516, 78] width 252 height 13
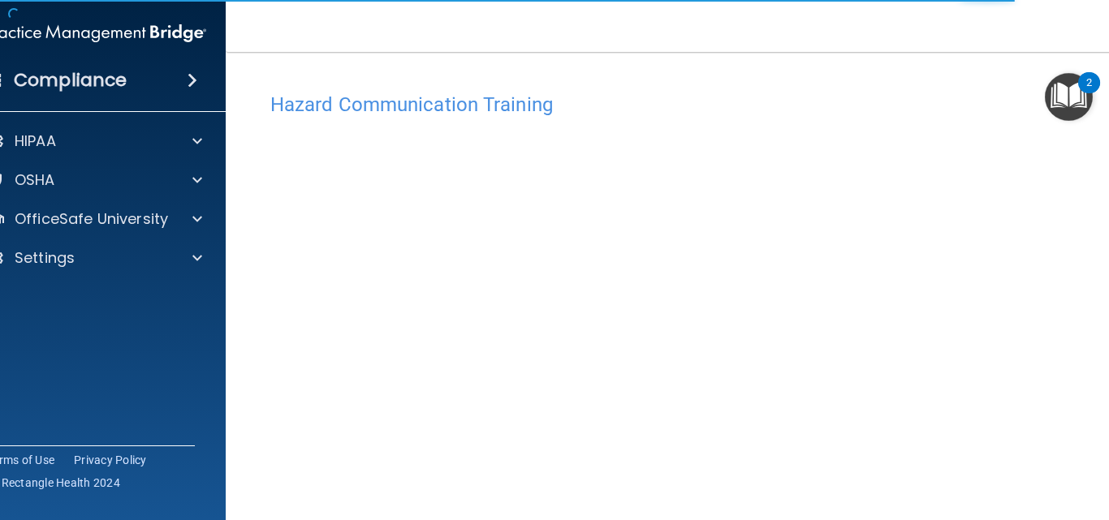
scroll to position [90, 0]
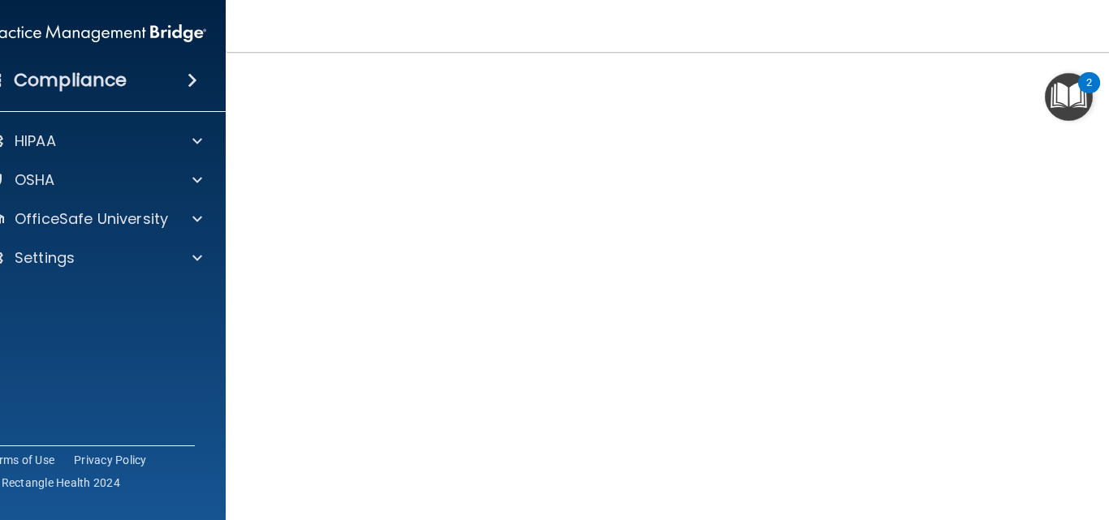
drag, startPoint x: 233, startPoint y: 47, endPoint x: 234, endPoint y: 13, distance: 34.1
click at [234, 13] on nav "Toggle navigation [PERSON_NAME] [EMAIL_ADDRESS][DOMAIN_NAME] Manage My Enterpri…" at bounding box center [684, 26] width 917 height 52
